Goal: Task Accomplishment & Management: Use online tool/utility

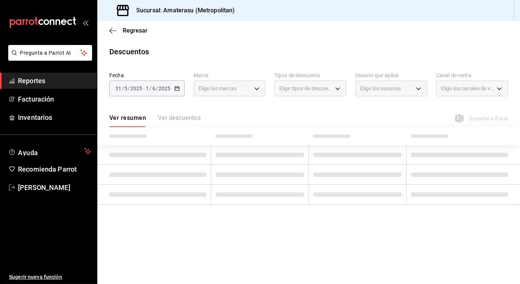
type input "e4cd7fcb-d45b-43ae-a99f-ad4ccfcd9032,f3afaab8-8c3d-4e49-a299-af9bdf6027b2"
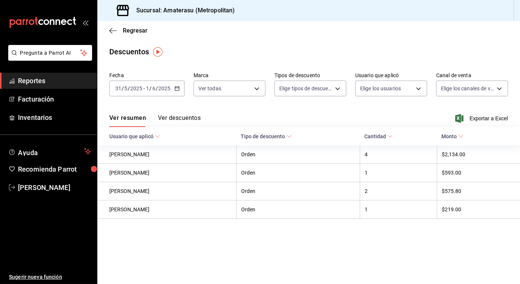
click at [178, 90] on \(Stroke\) "button" at bounding box center [177, 89] width 4 height 4
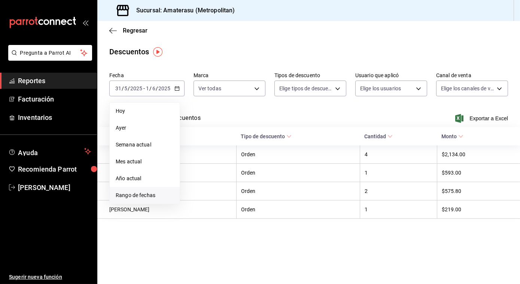
click at [137, 196] on span "Rango de fechas" at bounding box center [145, 195] width 58 height 8
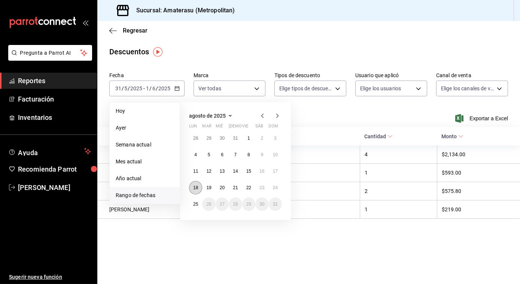
click at [199, 185] on button "18" at bounding box center [195, 187] width 13 height 13
click at [279, 188] on button "24" at bounding box center [275, 187] width 13 height 13
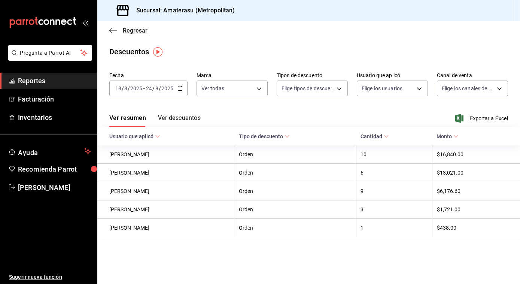
click at [112, 27] on icon "button" at bounding box center [112, 30] width 7 height 7
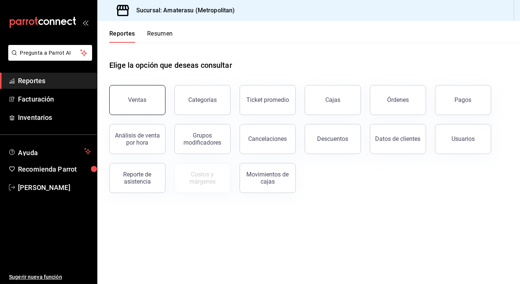
click at [135, 101] on div "Ventas" at bounding box center [137, 99] width 18 height 7
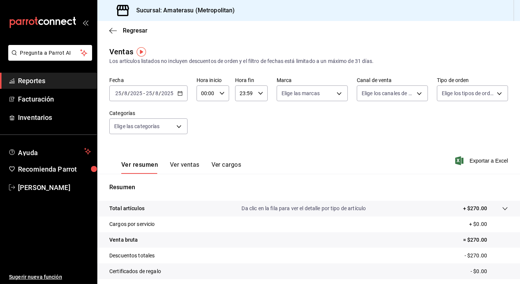
click at [180, 95] on icon "button" at bounding box center [180, 93] width 5 height 5
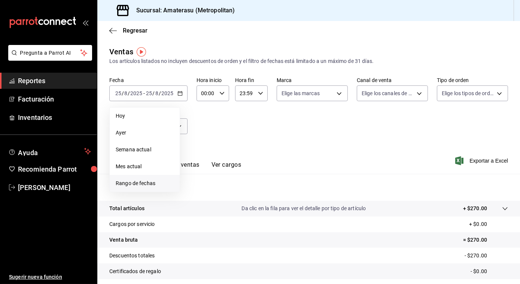
click at [132, 182] on span "Rango de fechas" at bounding box center [145, 183] width 58 height 8
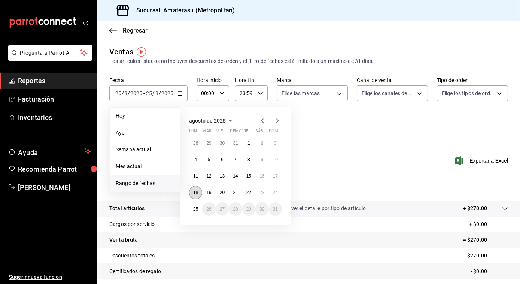
click at [200, 194] on button "18" at bounding box center [195, 192] width 13 height 13
click at [276, 194] on abbr "24" at bounding box center [275, 192] width 5 height 5
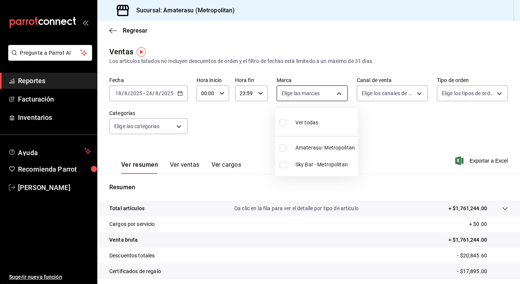
click at [335, 93] on body "Pregunta a Parrot AI Reportes Facturación Inventarios Ayuda Recomienda Parrot […" at bounding box center [260, 142] width 520 height 284
click at [284, 123] on input "checkbox" at bounding box center [283, 122] width 7 height 7
checkbox input "true"
type input "e4cd7fcb-d45b-43ae-a99f-ad4ccfcd9032,f3afaab8-8c3d-4e49-a299-af9bdf6027b2"
checkbox input "true"
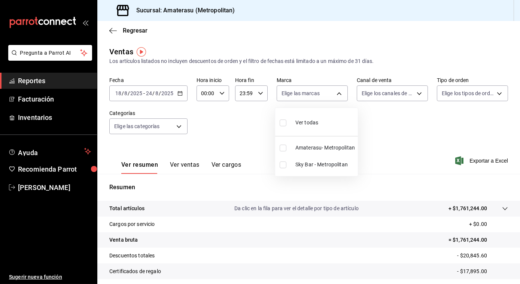
checkbox input "true"
click at [417, 137] on div at bounding box center [260, 142] width 520 height 284
click at [336, 91] on body "Pregunta a Parrot AI Reportes Facturación Inventarios Ayuda Recomienda Parrot […" at bounding box center [260, 142] width 520 height 284
click at [282, 120] on input "checkbox" at bounding box center [283, 122] width 7 height 7
checkbox input "false"
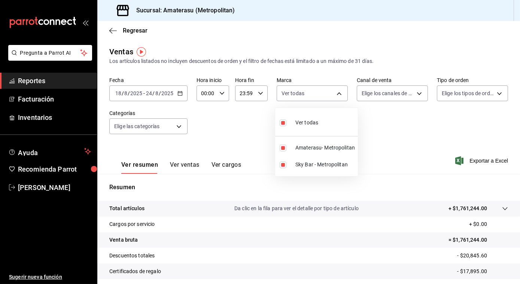
checkbox input "false"
click at [376, 121] on div at bounding box center [260, 142] width 520 height 284
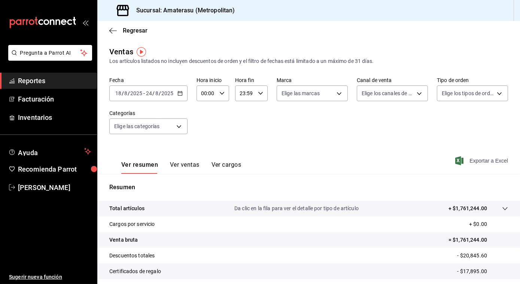
click at [486, 160] on span "Exportar a Excel" at bounding box center [482, 160] width 51 height 9
